Goal: Browse casually: Explore the website without a specific task or goal

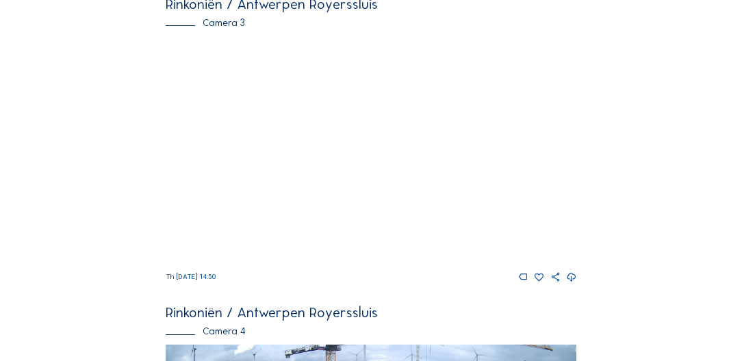
scroll to position [1029, 0]
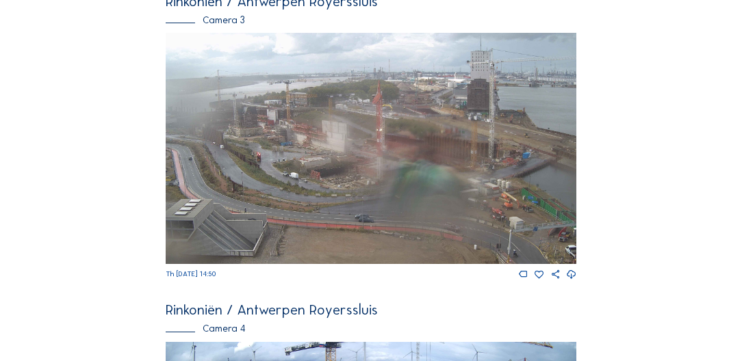
click at [374, 206] on img at bounding box center [371, 148] width 410 height 231
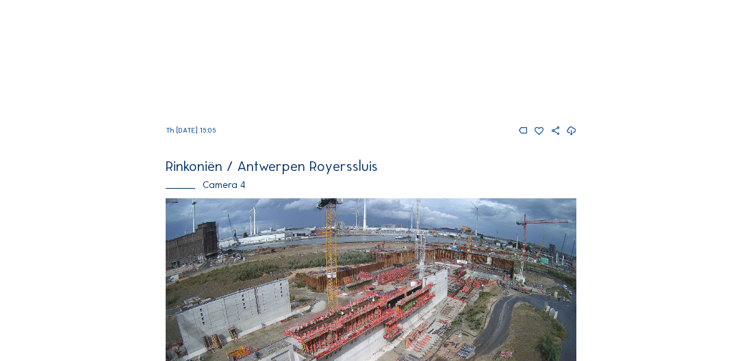
scroll to position [1316, 0]
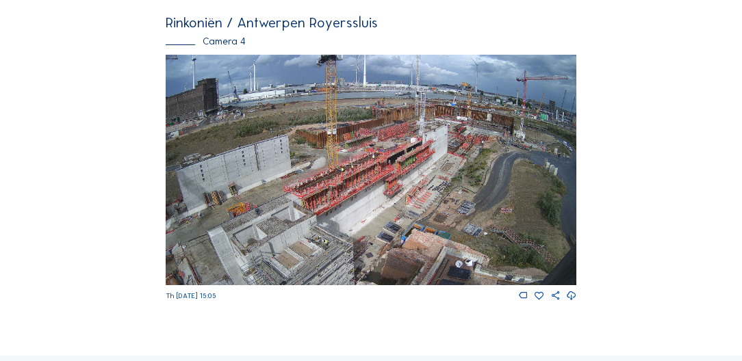
click at [407, 183] on img at bounding box center [371, 170] width 410 height 231
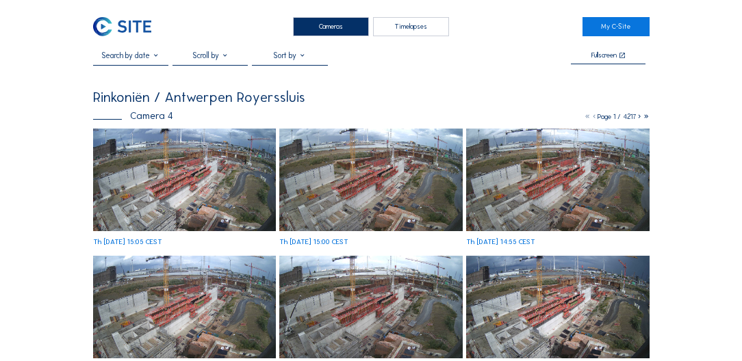
click at [135, 142] on img at bounding box center [184, 180] width 183 height 103
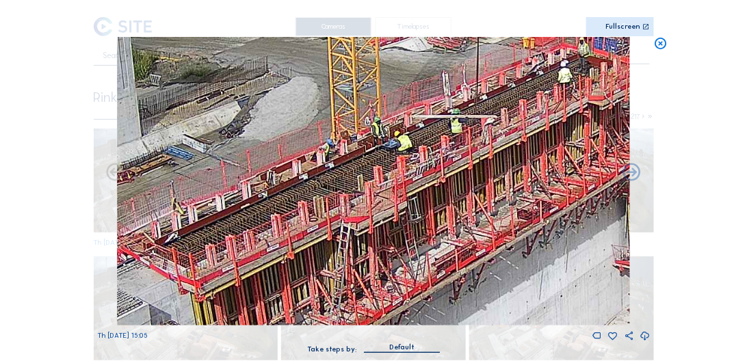
drag, startPoint x: 540, startPoint y: 92, endPoint x: 524, endPoint y: 154, distance: 64.4
click at [524, 154] on img at bounding box center [374, 181] width 514 height 289
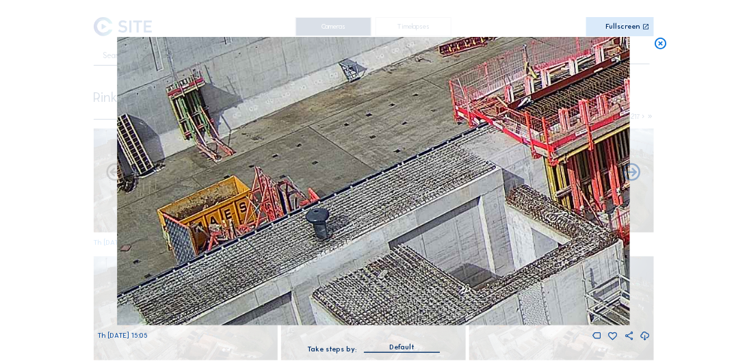
drag, startPoint x: 296, startPoint y: 263, endPoint x: 630, endPoint y: 135, distance: 357.5
click at [630, 135] on img at bounding box center [374, 181] width 514 height 289
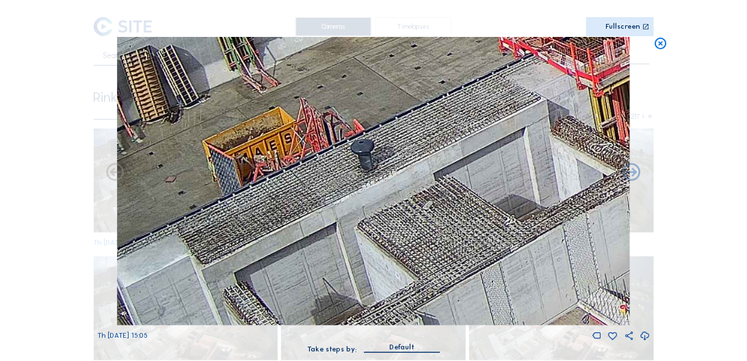
drag, startPoint x: 513, startPoint y: 223, endPoint x: 671, endPoint y: 156, distance: 171.7
click at [671, 156] on div "Scroll to travel through time | Press 'Alt' Button + Scroll to Zoom | Click and…" at bounding box center [373, 180] width 747 height 361
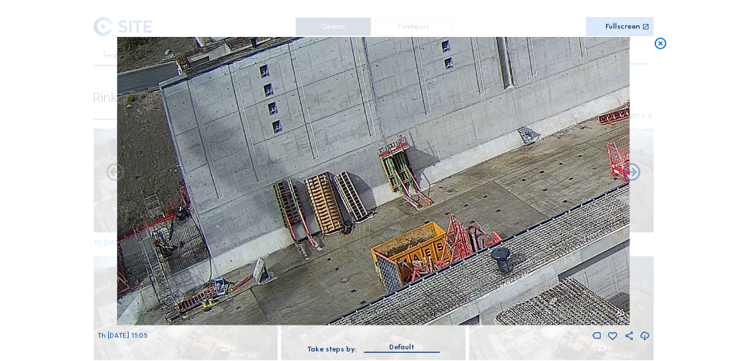
drag, startPoint x: 338, startPoint y: 162, endPoint x: 499, endPoint y: 255, distance: 185.4
click at [499, 255] on img at bounding box center [374, 181] width 514 height 289
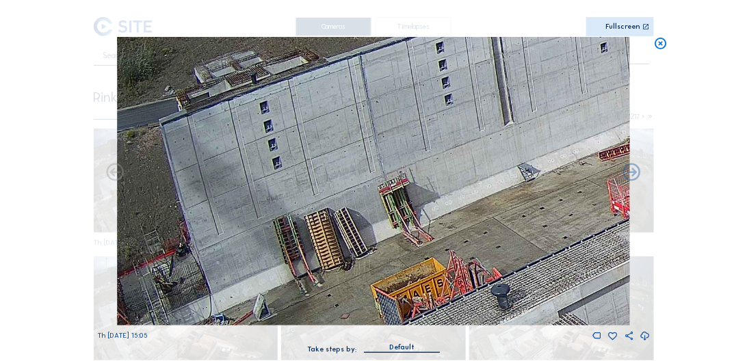
drag, startPoint x: 550, startPoint y: 155, endPoint x: 581, endPoint y: 187, distance: 45.0
click at [581, 187] on img at bounding box center [374, 181] width 514 height 289
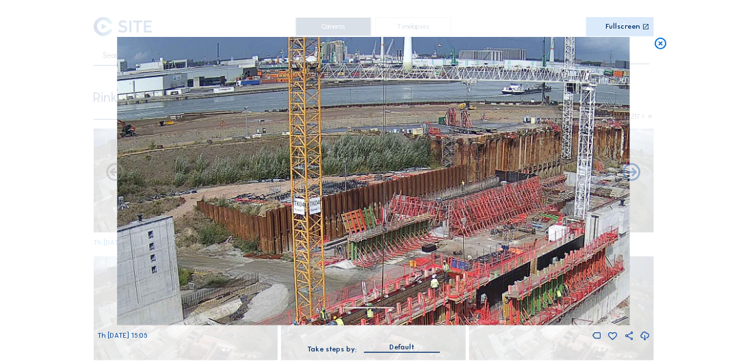
drag, startPoint x: 571, startPoint y: 212, endPoint x: 289, endPoint y: 350, distance: 314.3
click at [289, 350] on div "Th [DATE] 15:05 Take steps by: [PERSON_NAME]" at bounding box center [373, 202] width 553 height 330
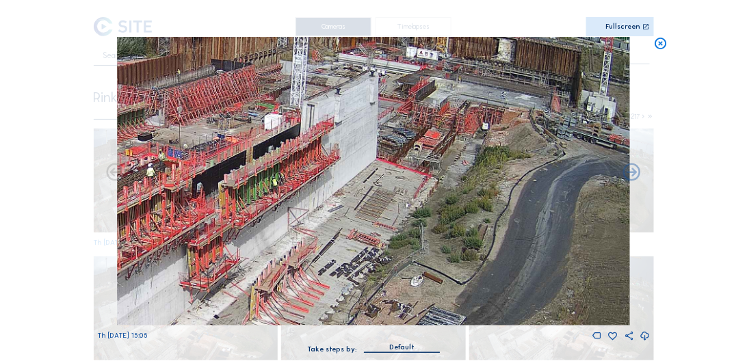
drag, startPoint x: 494, startPoint y: 265, endPoint x: 211, endPoint y: 157, distance: 303.2
click at [211, 157] on img at bounding box center [374, 181] width 514 height 289
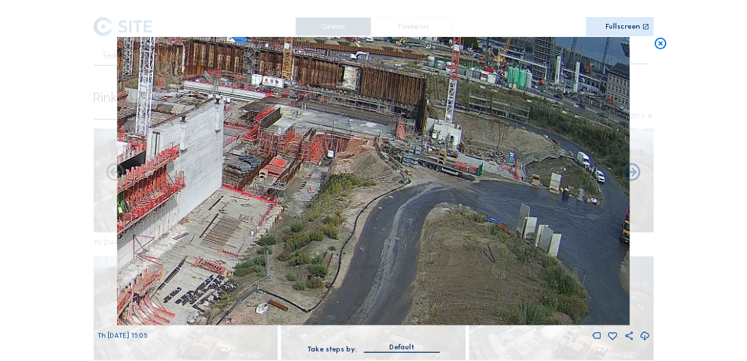
drag, startPoint x: 560, startPoint y: 276, endPoint x: 417, endPoint y: 169, distance: 178.3
click at [417, 169] on img at bounding box center [374, 181] width 514 height 289
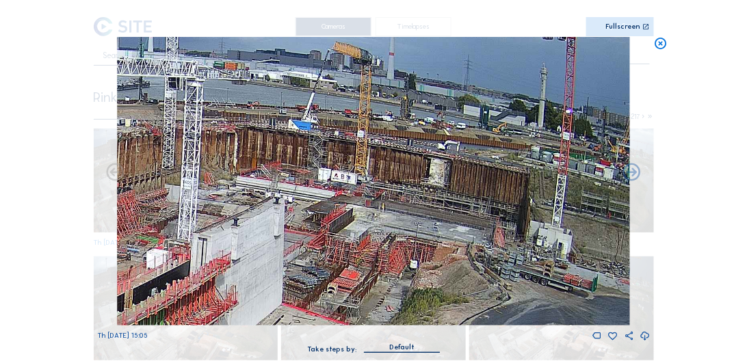
drag, startPoint x: 256, startPoint y: 112, endPoint x: 348, endPoint y: 216, distance: 138.6
click at [348, 216] on img at bounding box center [374, 181] width 514 height 289
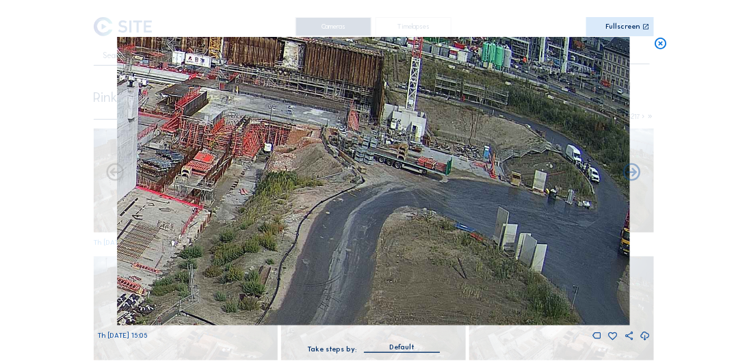
drag, startPoint x: 540, startPoint y: 212, endPoint x: 135, endPoint y: 107, distance: 418.3
click at [135, 107] on img at bounding box center [374, 181] width 514 height 289
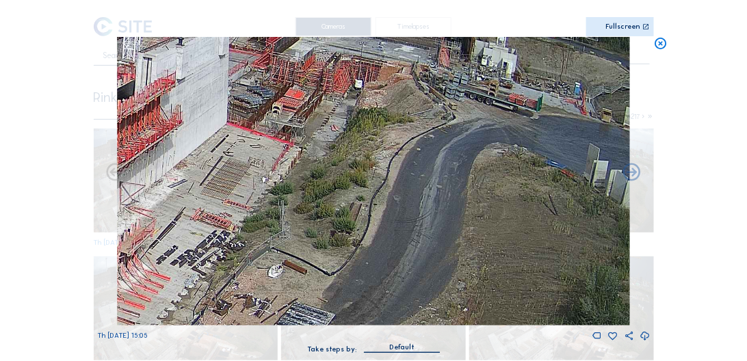
drag, startPoint x: 475, startPoint y: 203, endPoint x: 501, endPoint y: 135, distance: 73.4
click at [501, 135] on img at bounding box center [374, 181] width 514 height 289
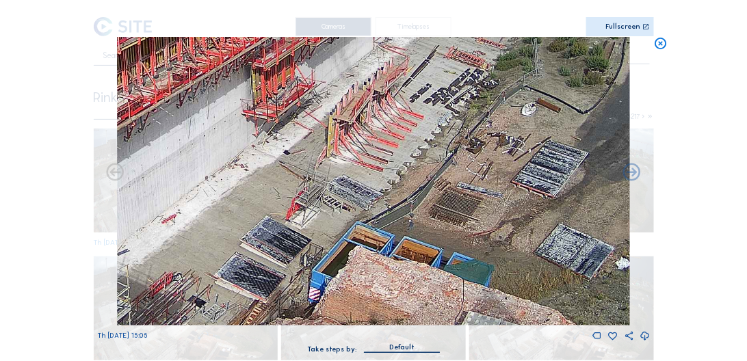
drag, startPoint x: 290, startPoint y: 292, endPoint x: 553, endPoint y: 126, distance: 311.5
click at [552, 126] on img at bounding box center [374, 181] width 514 height 289
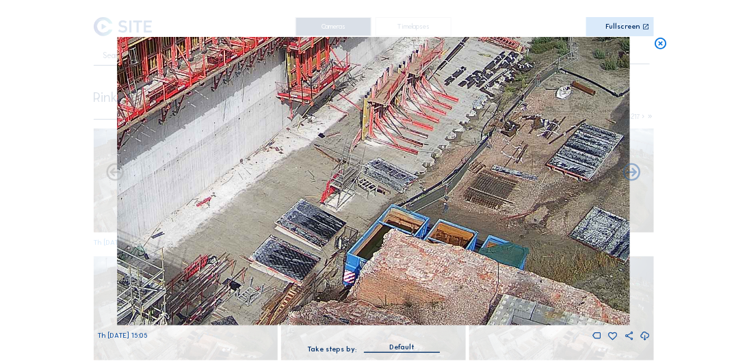
drag, startPoint x: 337, startPoint y: 239, endPoint x: 636, endPoint y: 129, distance: 318.9
click at [624, 129] on img at bounding box center [374, 181] width 514 height 289
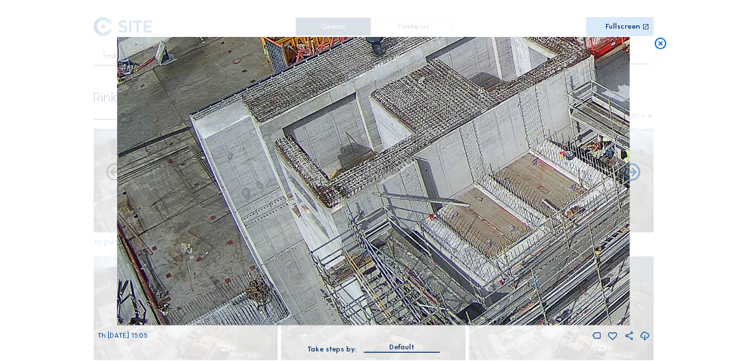
drag, startPoint x: 295, startPoint y: 206, endPoint x: 582, endPoint y: 137, distance: 294.9
click at [582, 137] on img at bounding box center [374, 181] width 514 height 289
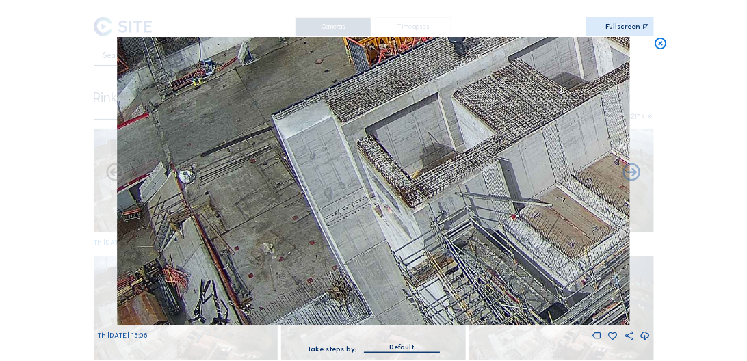
drag, startPoint x: 345, startPoint y: 218, endPoint x: 696, endPoint y: 140, distance: 360.1
click at [696, 140] on div "Scroll to travel through time | Press 'Alt' Button + Scroll to Zoom | Click and…" at bounding box center [373, 180] width 747 height 361
